Goal: Transaction & Acquisition: Register for event/course

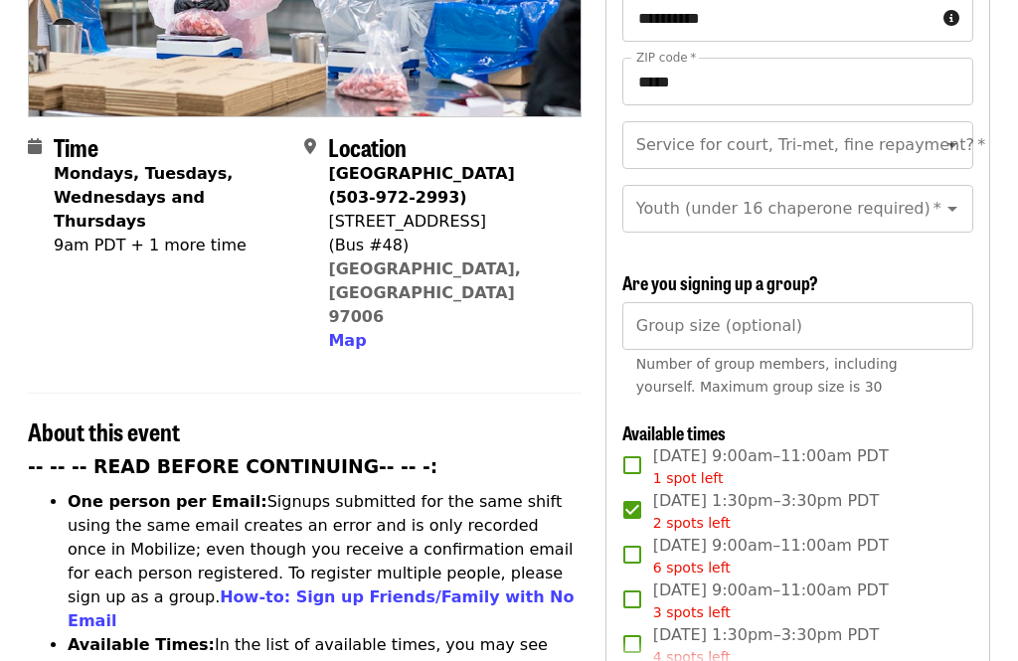
scroll to position [399, 0]
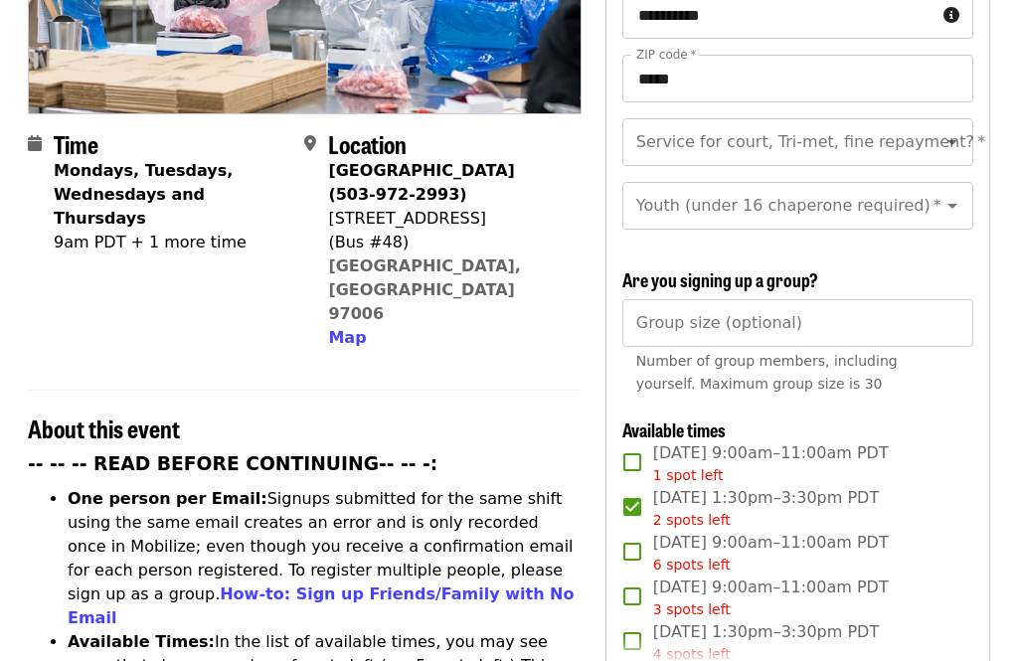
click at [906, 118] on div "Service for court, Tri-met, fine repayment?   * Service for court, Tri-met, fin…" at bounding box center [797, 142] width 351 height 48
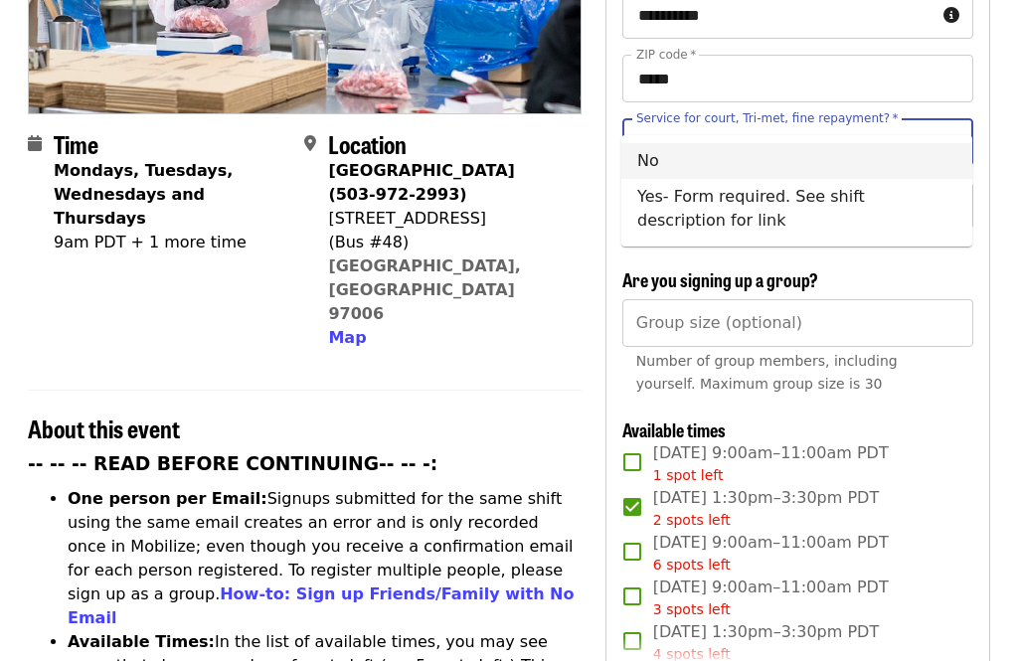
click at [844, 161] on li "No" at bounding box center [796, 161] width 351 height 36
type input "**"
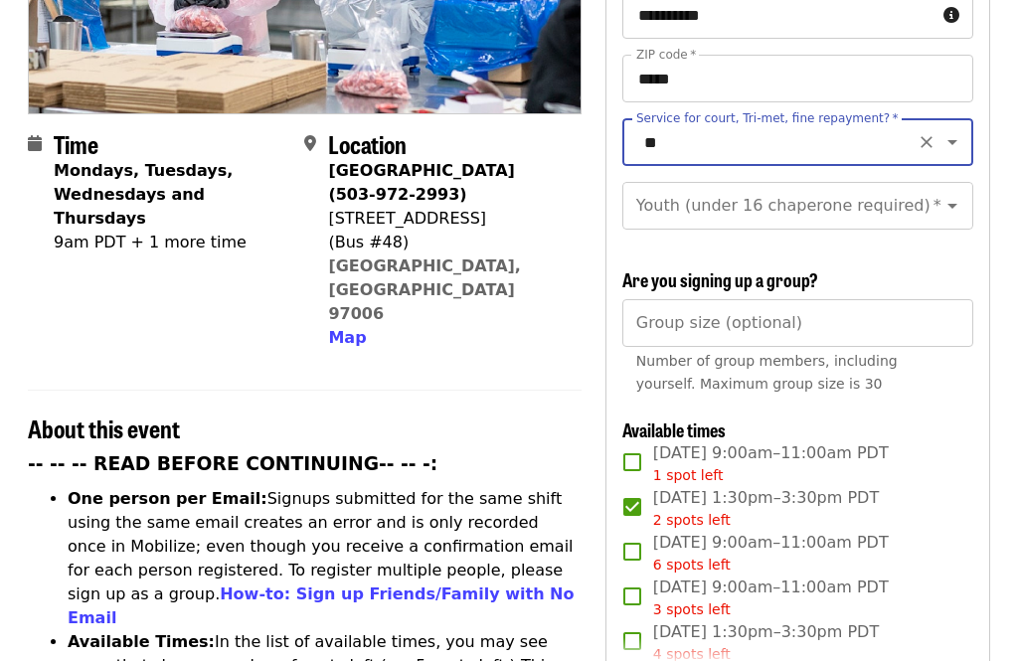
click at [955, 194] on icon "Open" at bounding box center [952, 206] width 24 height 24
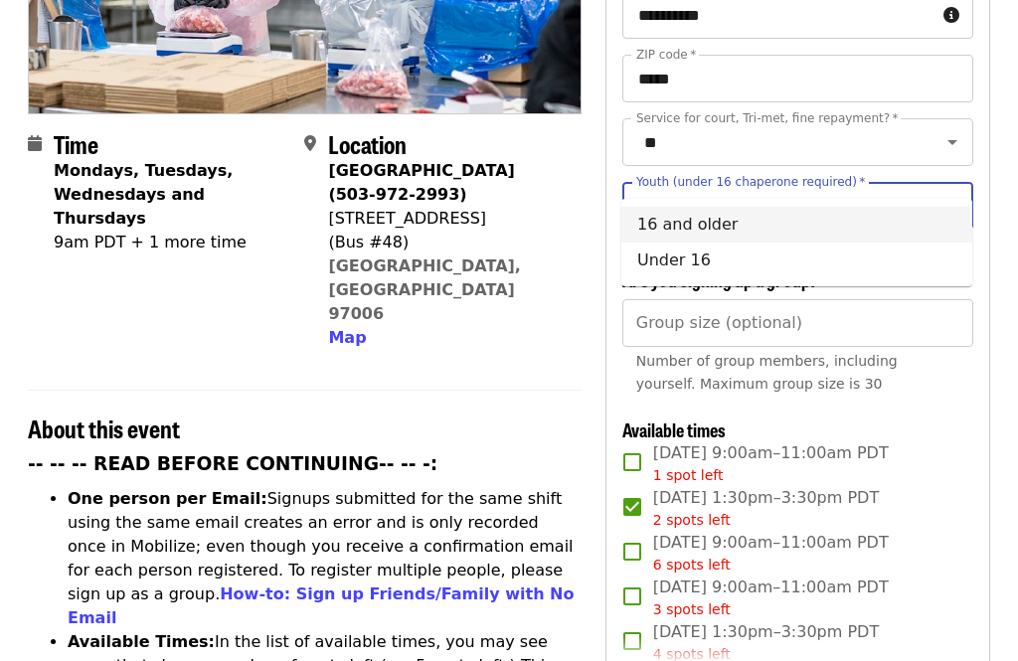
click at [888, 233] on li "16 and older" at bounding box center [796, 225] width 351 height 36
type input "**********"
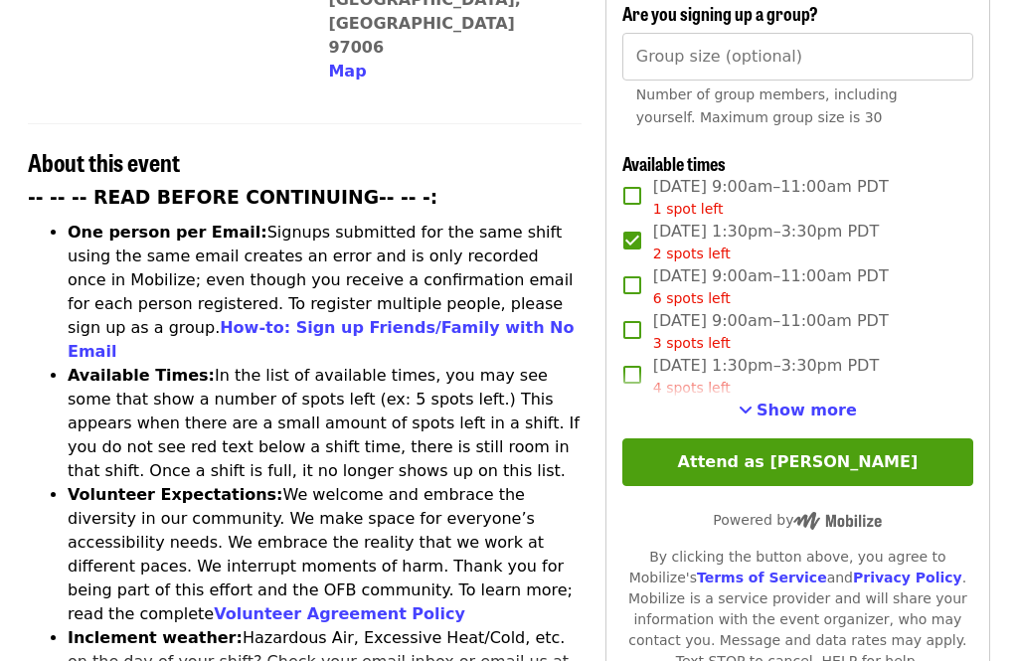
scroll to position [665, 0]
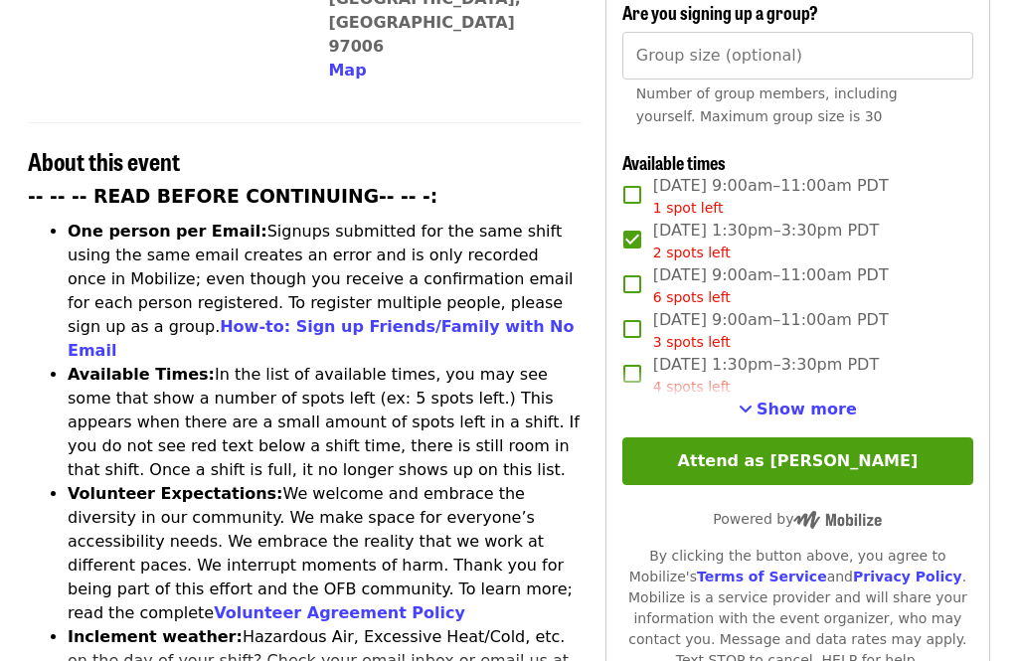
click at [954, 438] on button "Attend as [PERSON_NAME]" at bounding box center [797, 462] width 351 height 48
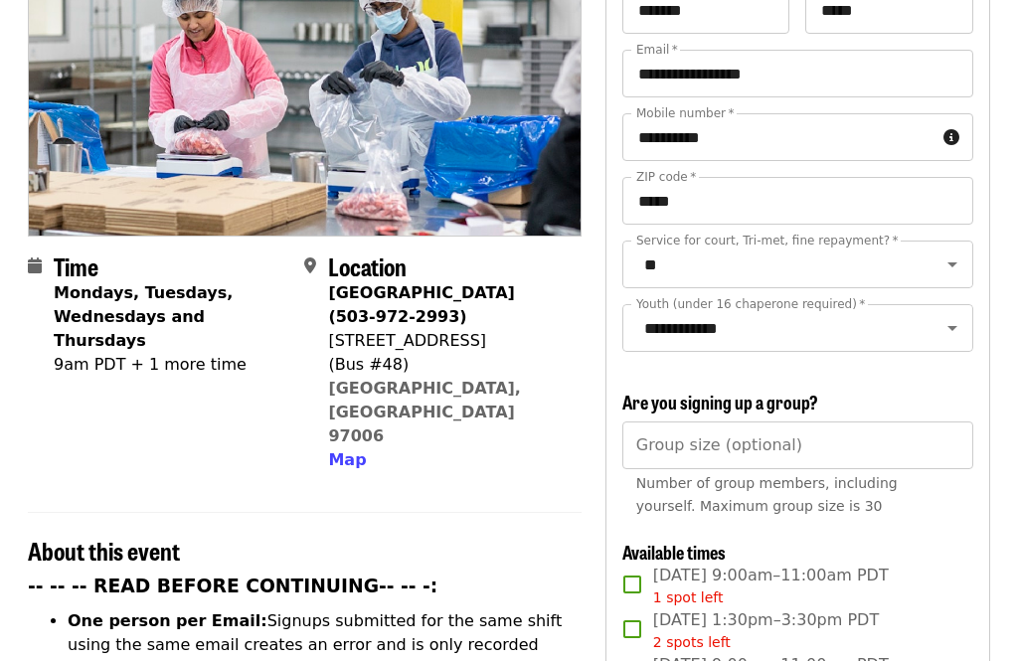
scroll to position [264, 0]
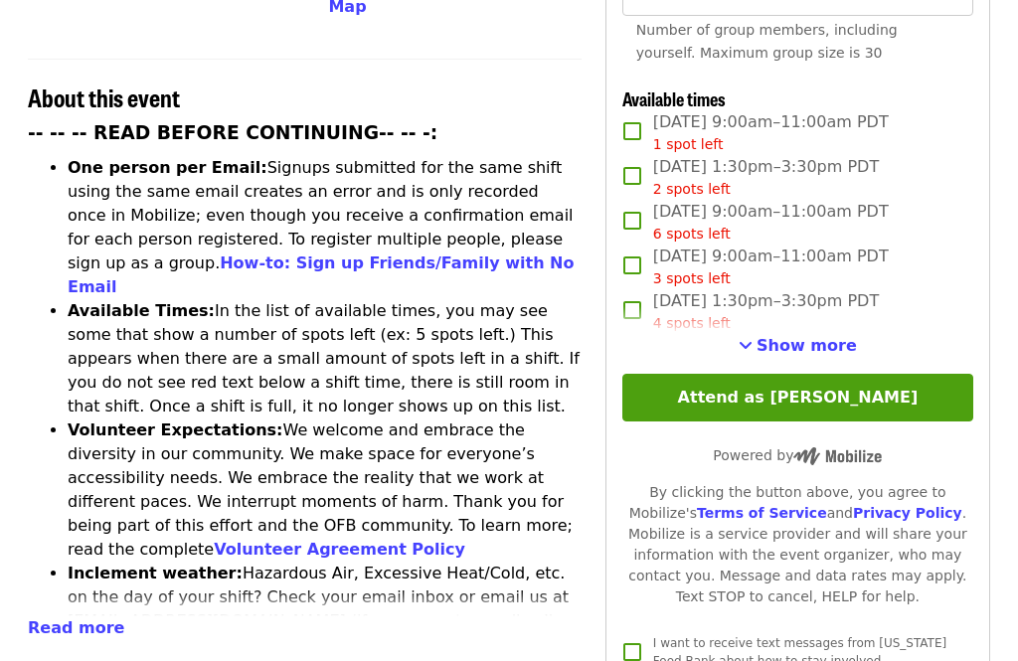
click at [836, 336] on span "Show more" at bounding box center [806, 345] width 100 height 19
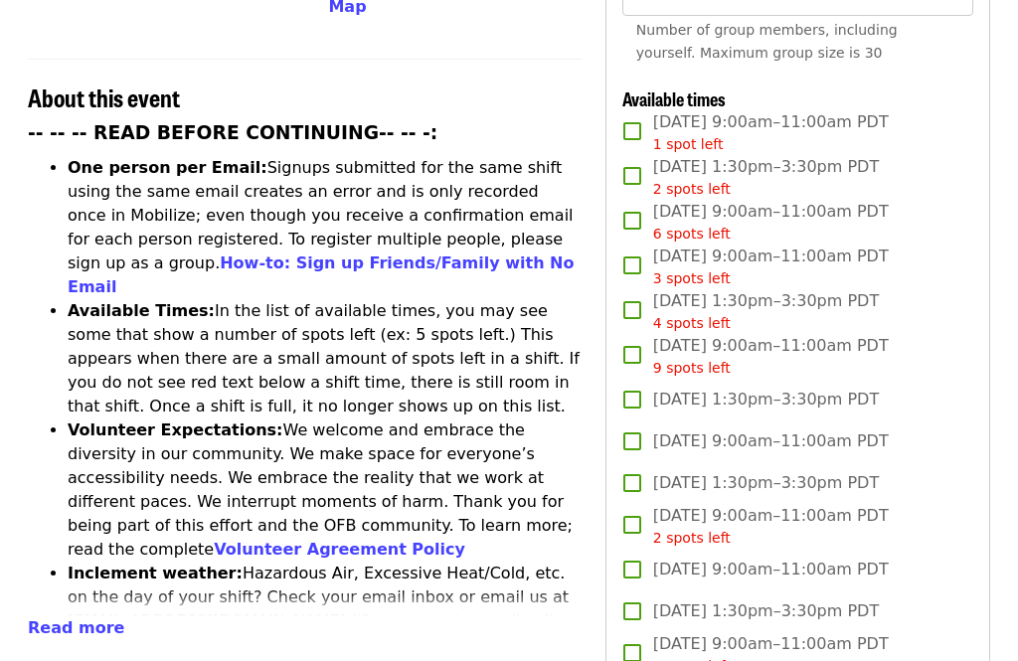
click at [895, 379] on label "[DATE] 1:30pm–3:30pm PDT" at bounding box center [784, 400] width 346 height 42
